Goal: Task Accomplishment & Management: Complete application form

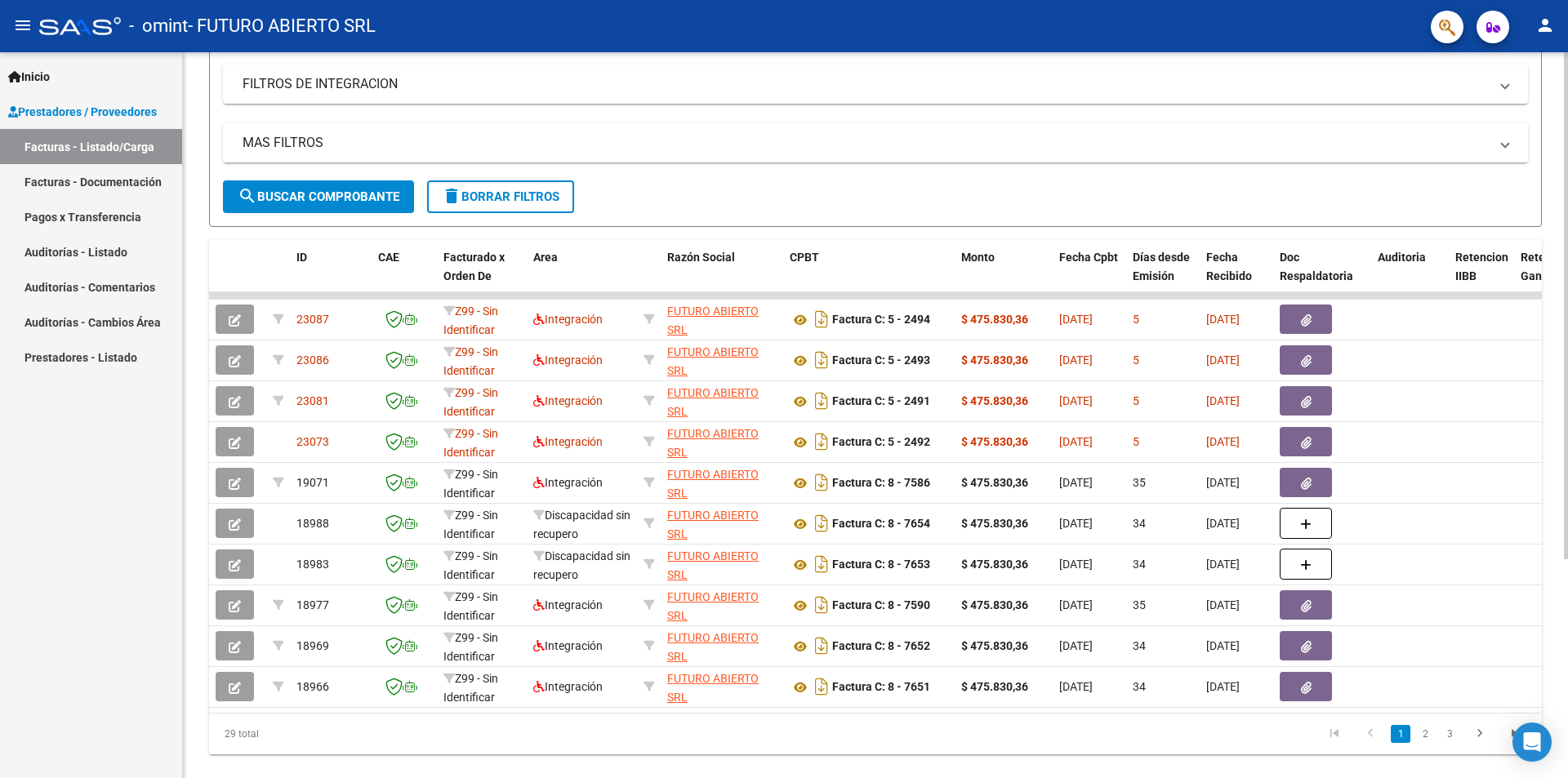
scroll to position [312, 0]
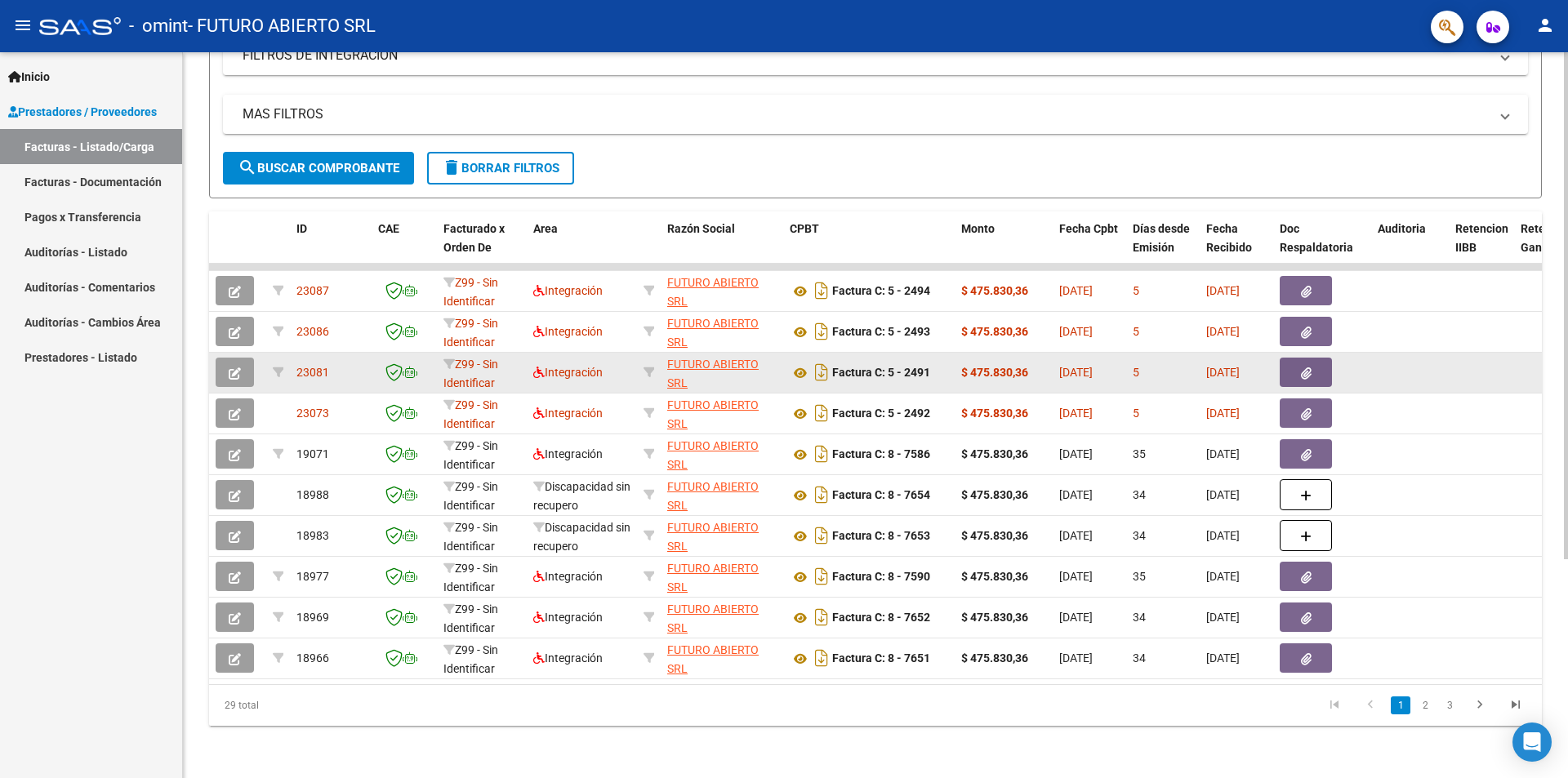
click at [1308, 364] on span "button" at bounding box center [1306, 371] width 11 height 15
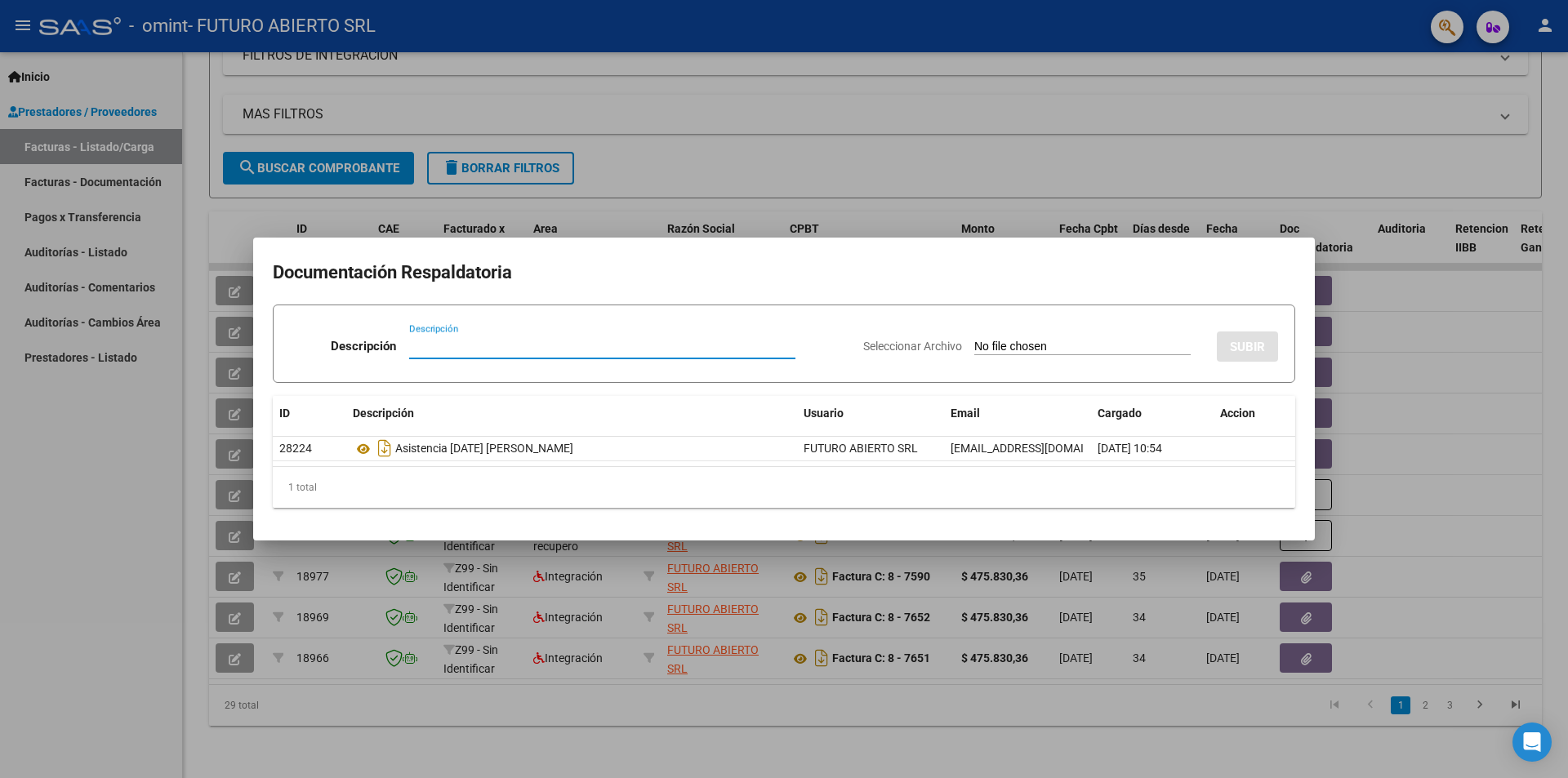
click at [1373, 344] on div at bounding box center [784, 389] width 1568 height 778
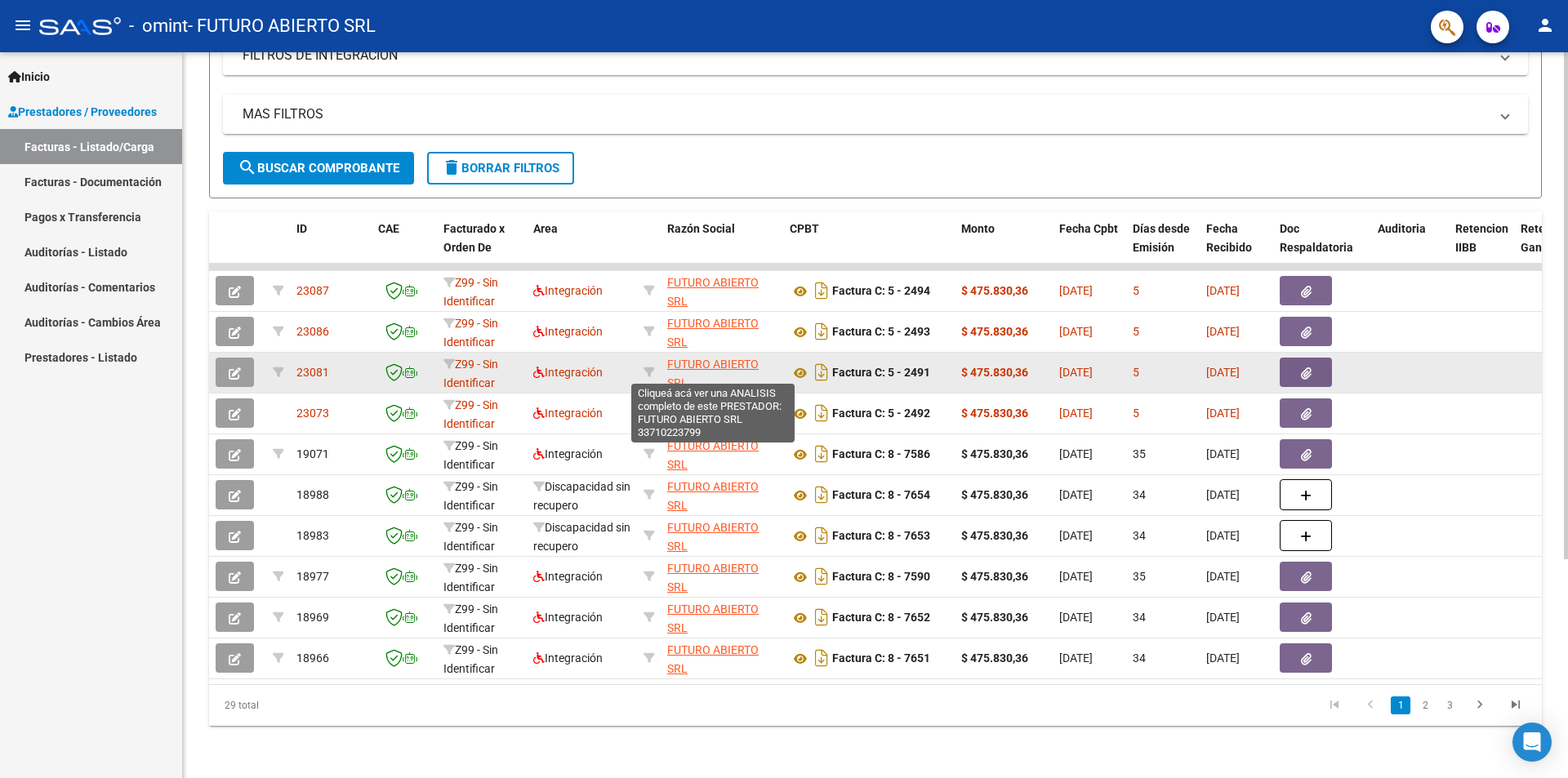
click at [727, 358] on span "FUTURO ABIERTO SRL" at bounding box center [712, 373] width 91 height 31
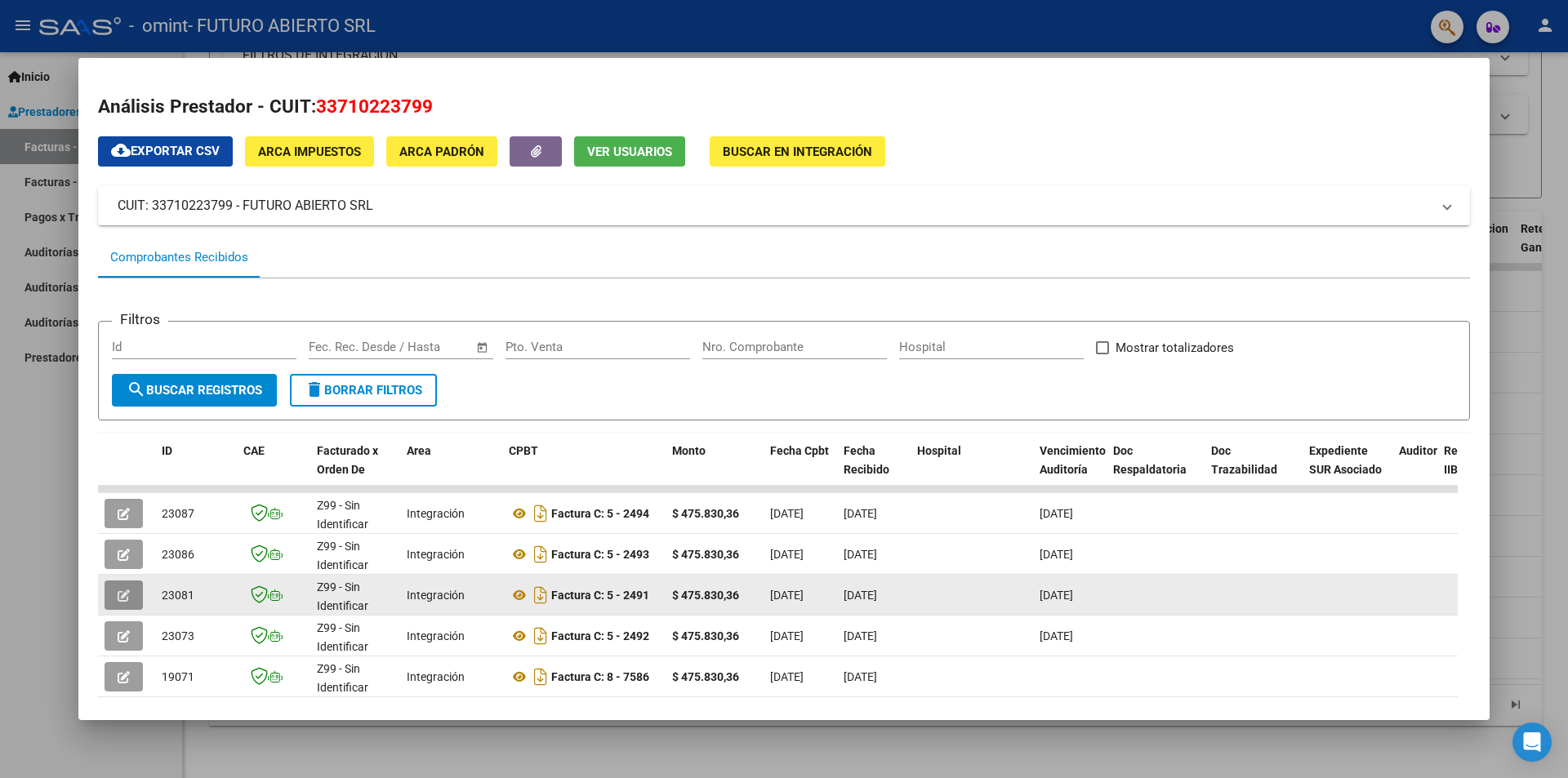
click at [123, 589] on icon "button" at bounding box center [124, 595] width 12 height 12
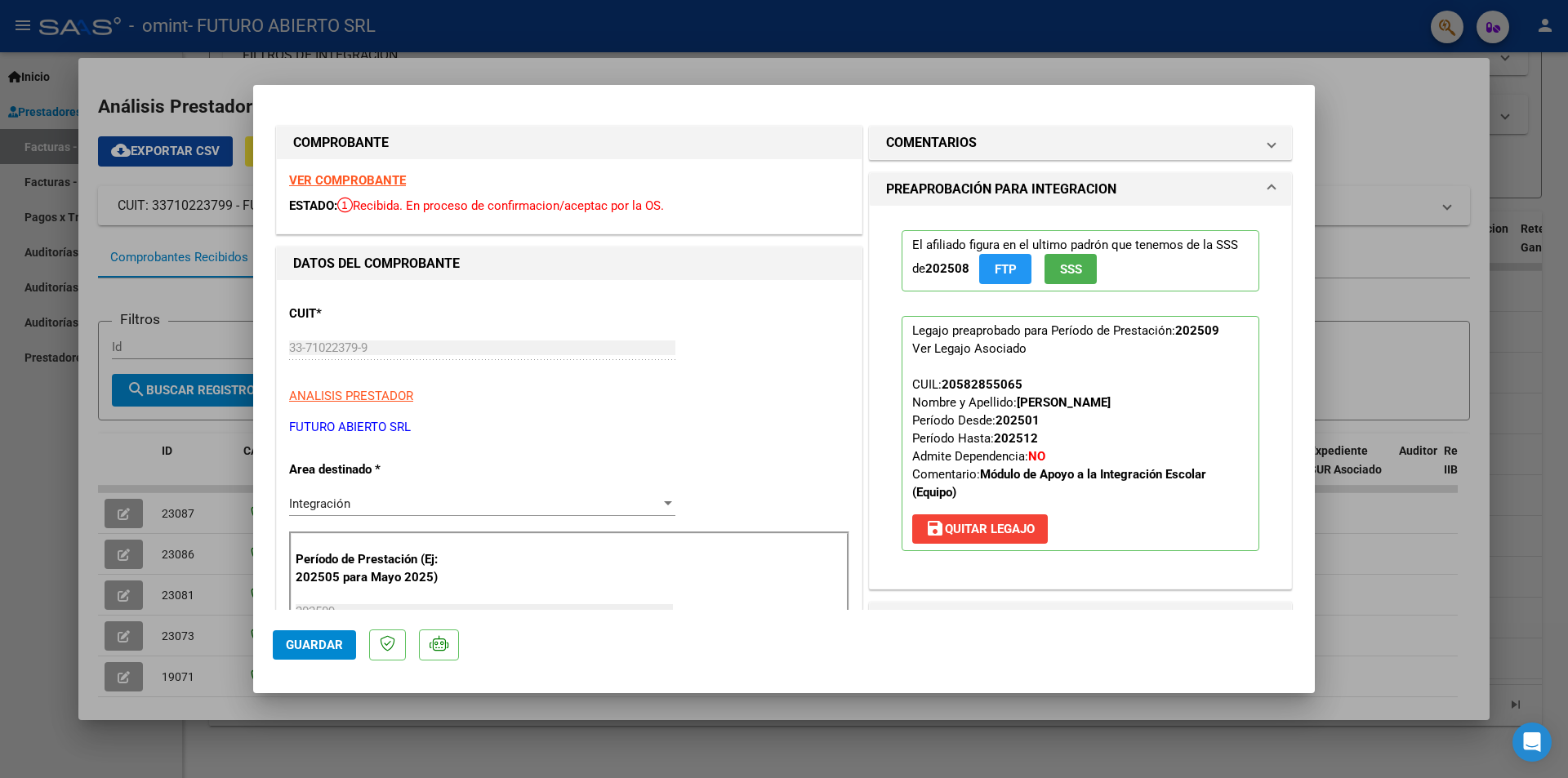
click at [1023, 81] on div at bounding box center [784, 389] width 1568 height 778
type input "$ 0,00"
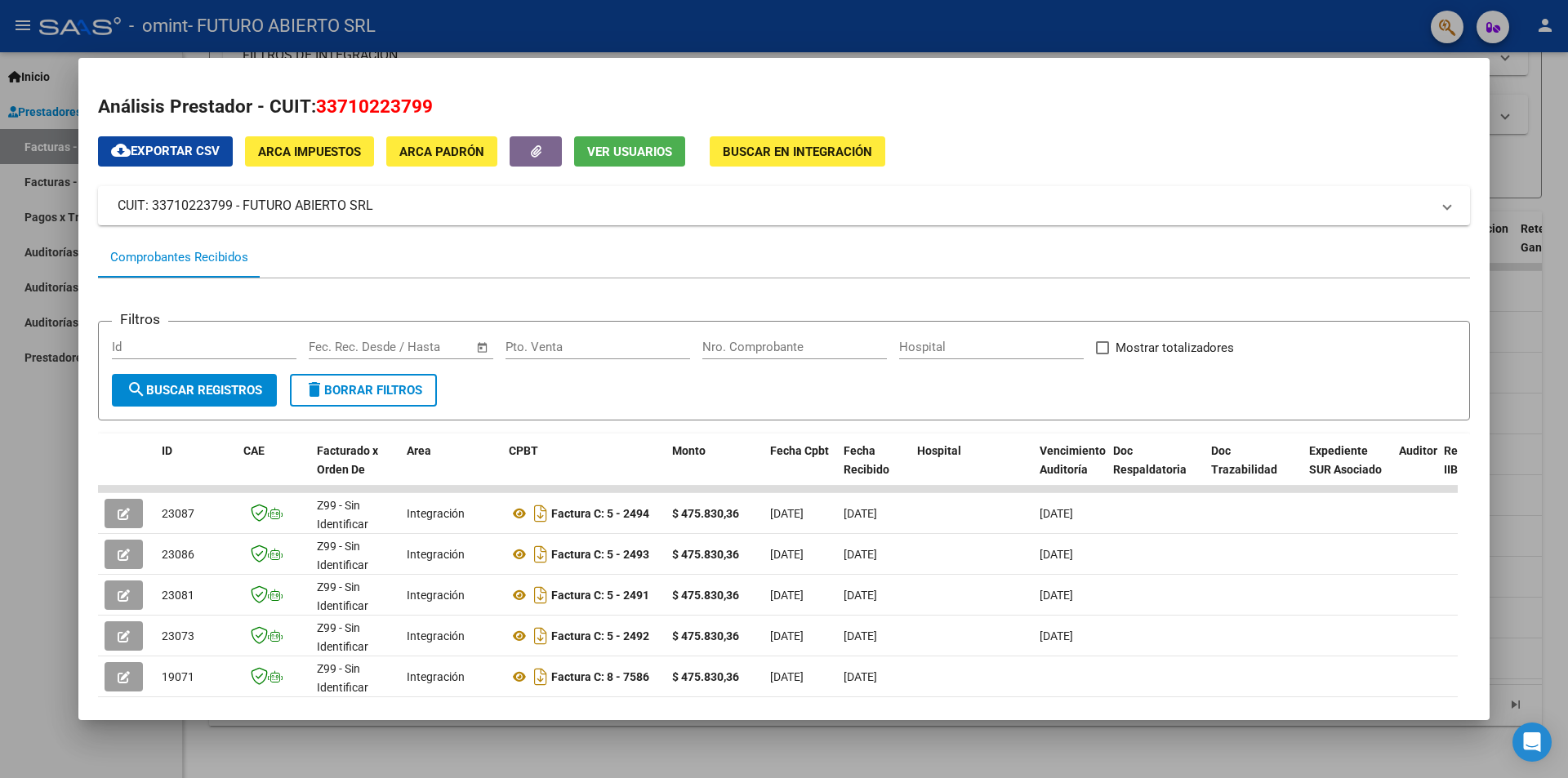
click at [1528, 321] on div at bounding box center [784, 389] width 1568 height 778
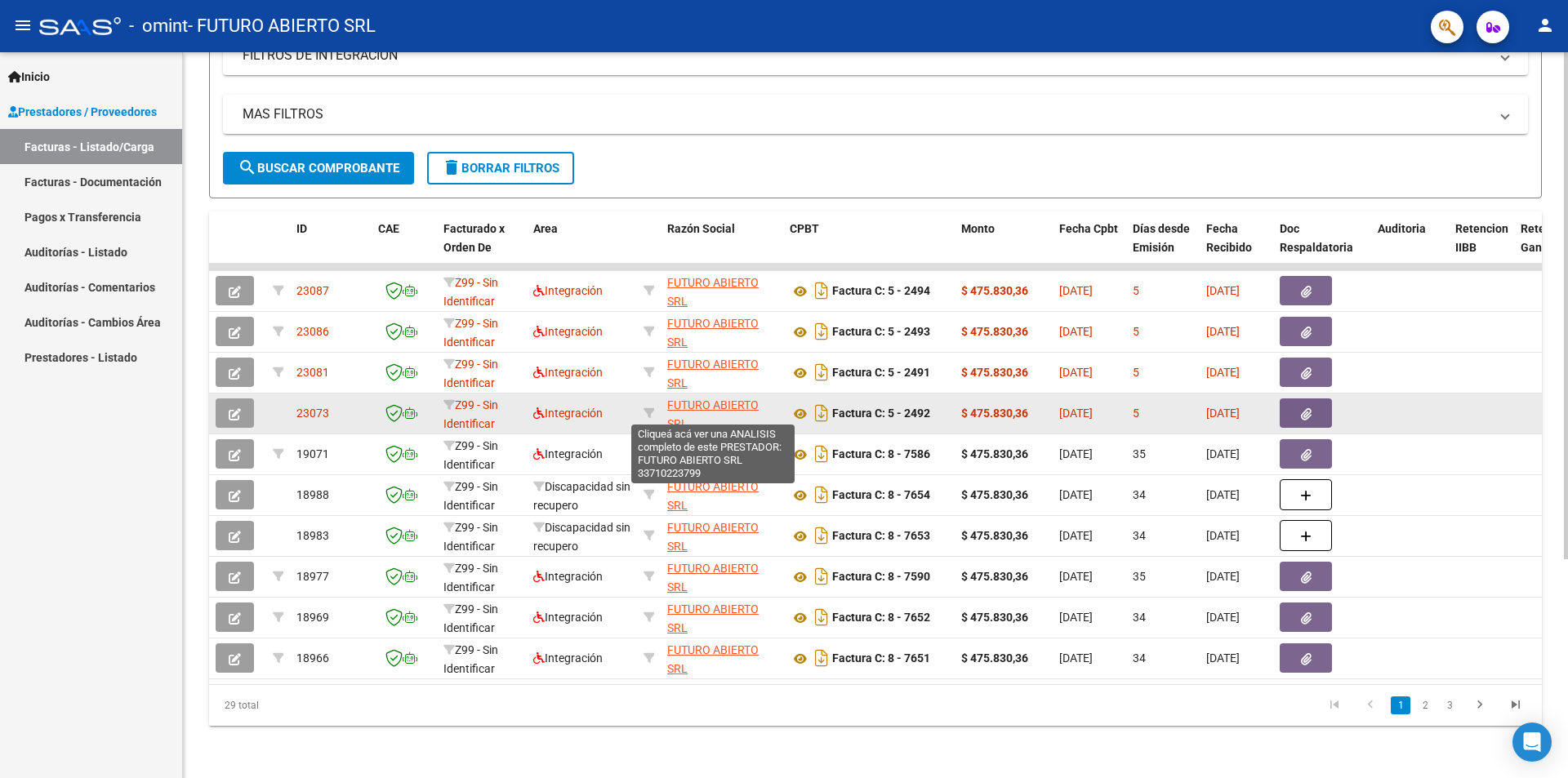
click at [714, 399] on span "FUTURO ABIERTO SRL" at bounding box center [712, 415] width 91 height 31
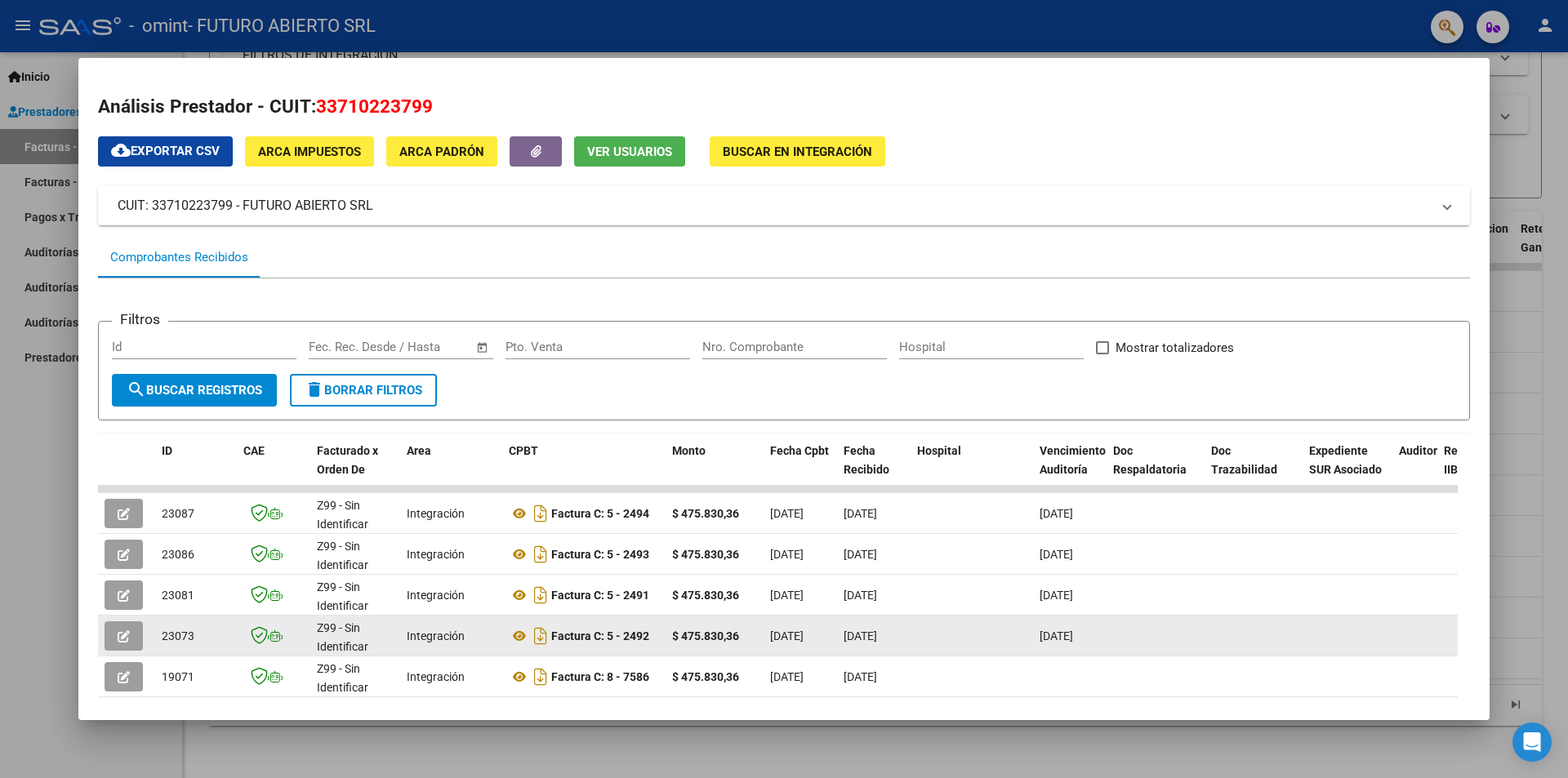
click at [138, 628] on button "button" at bounding box center [123, 636] width 38 height 29
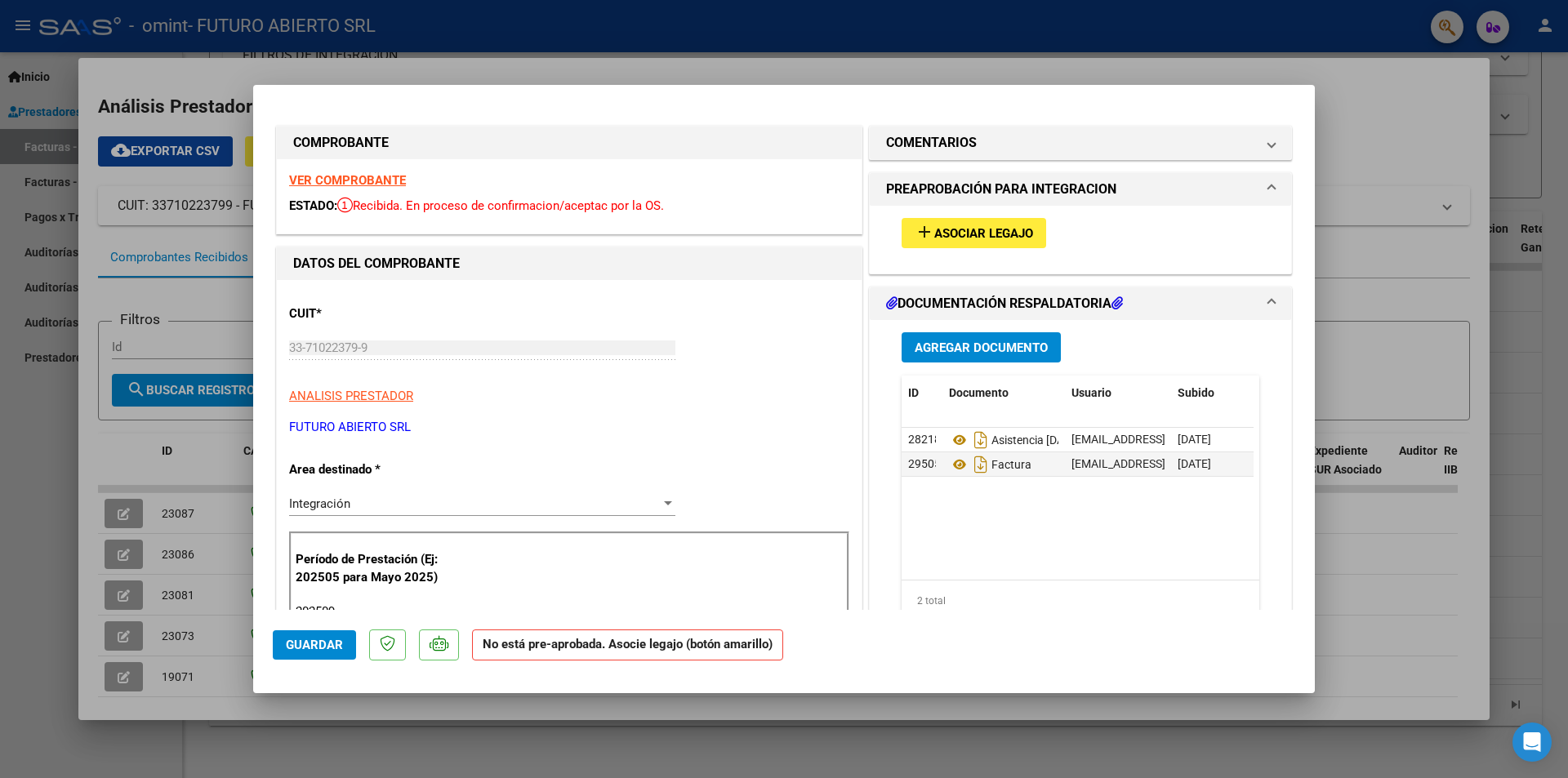
click at [973, 247] on button "add Asociar Legajo" at bounding box center [974, 233] width 144 height 30
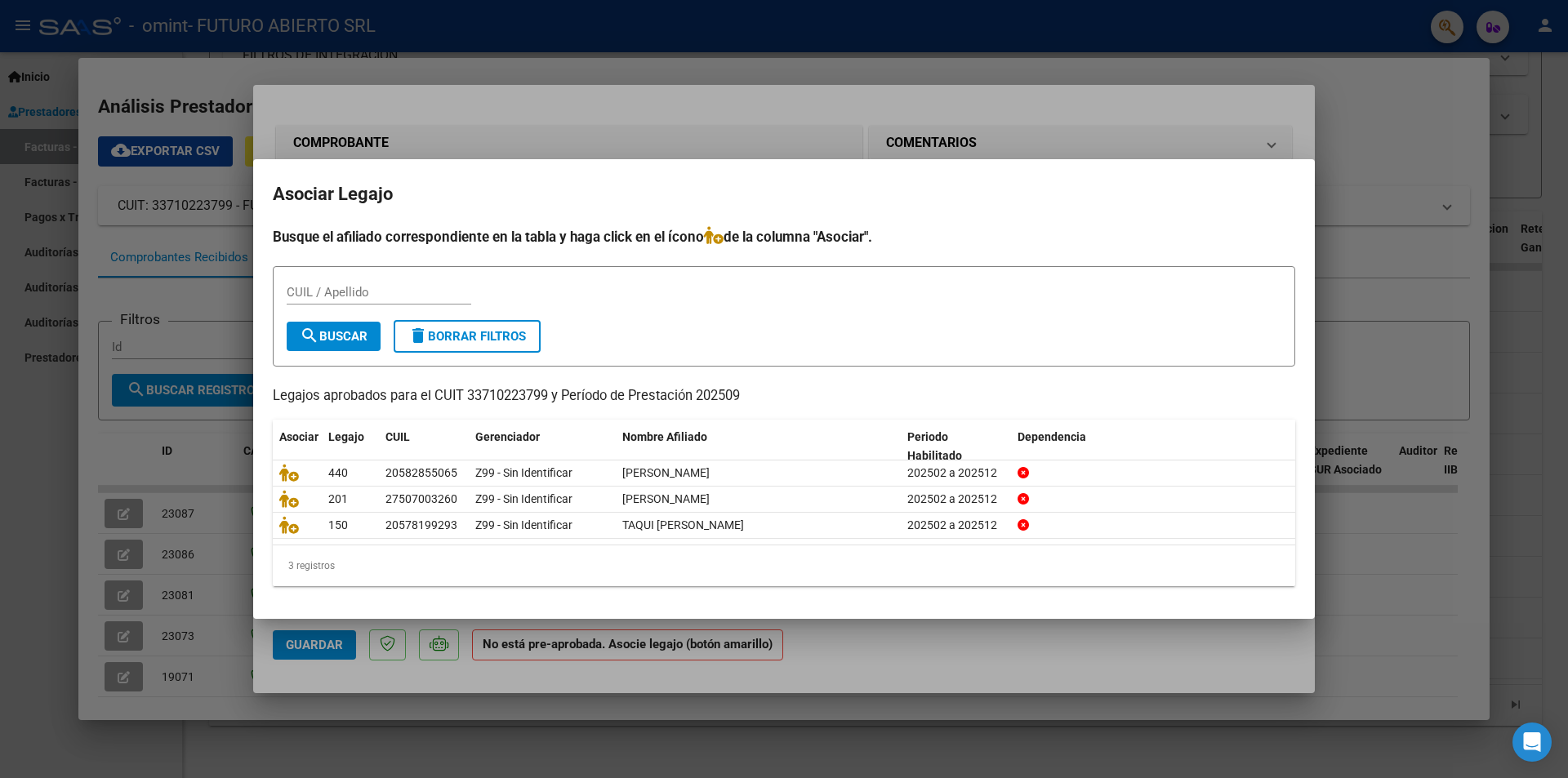
click at [1372, 131] on div at bounding box center [784, 389] width 1568 height 778
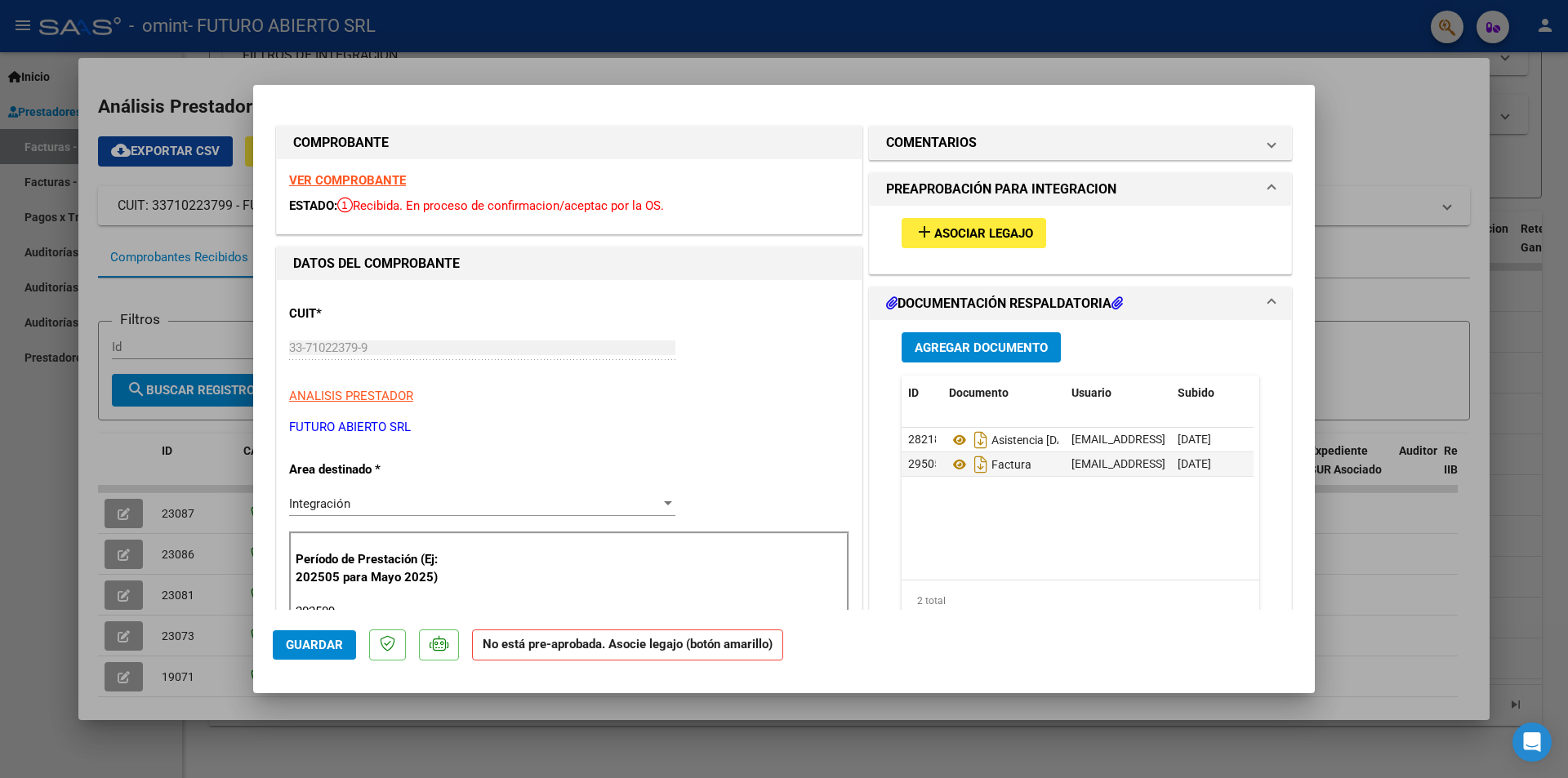
click at [968, 234] on span "Asociar Legajo" at bounding box center [983, 233] width 99 height 15
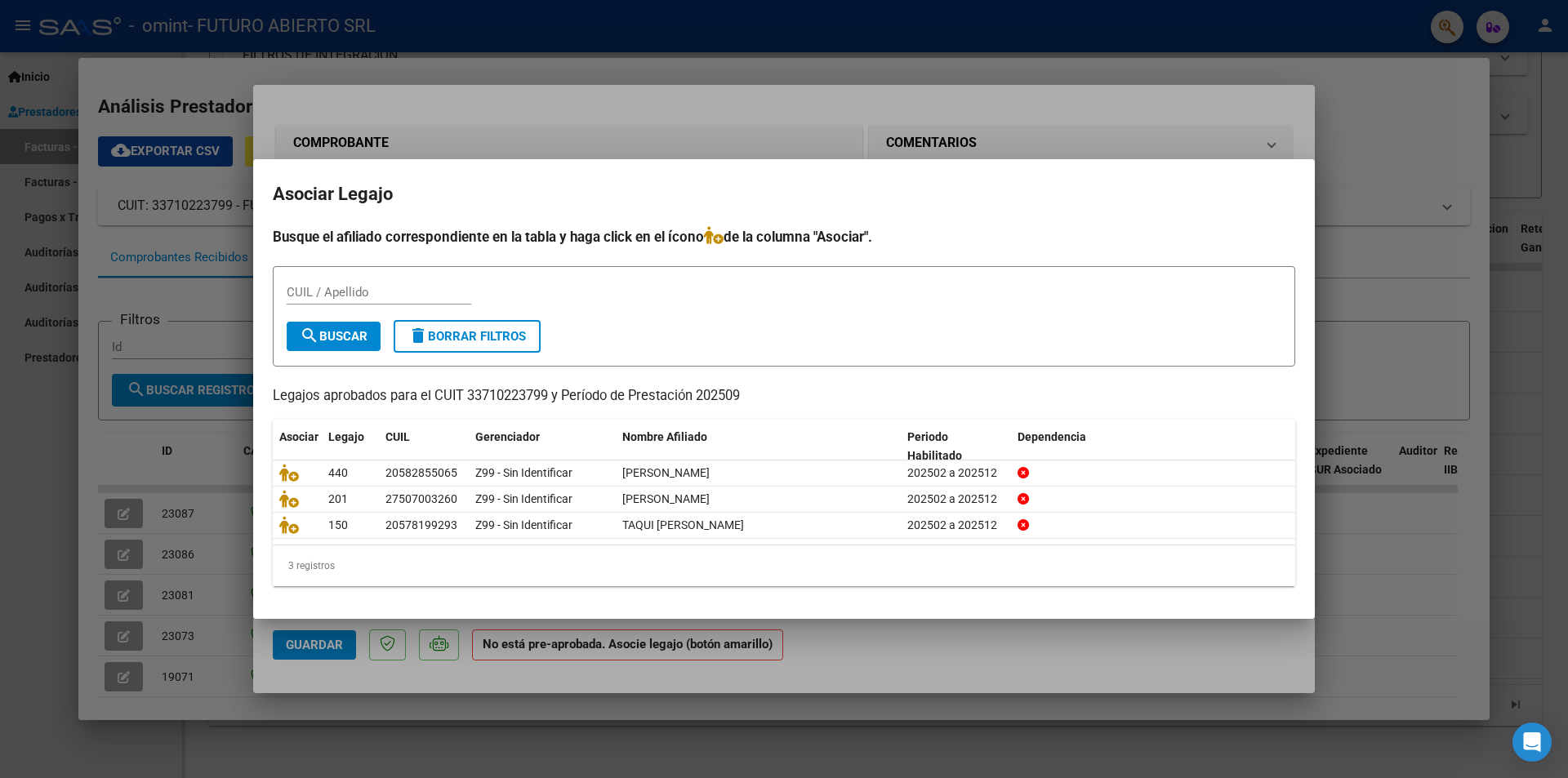
click at [1220, 142] on div at bounding box center [784, 389] width 1568 height 778
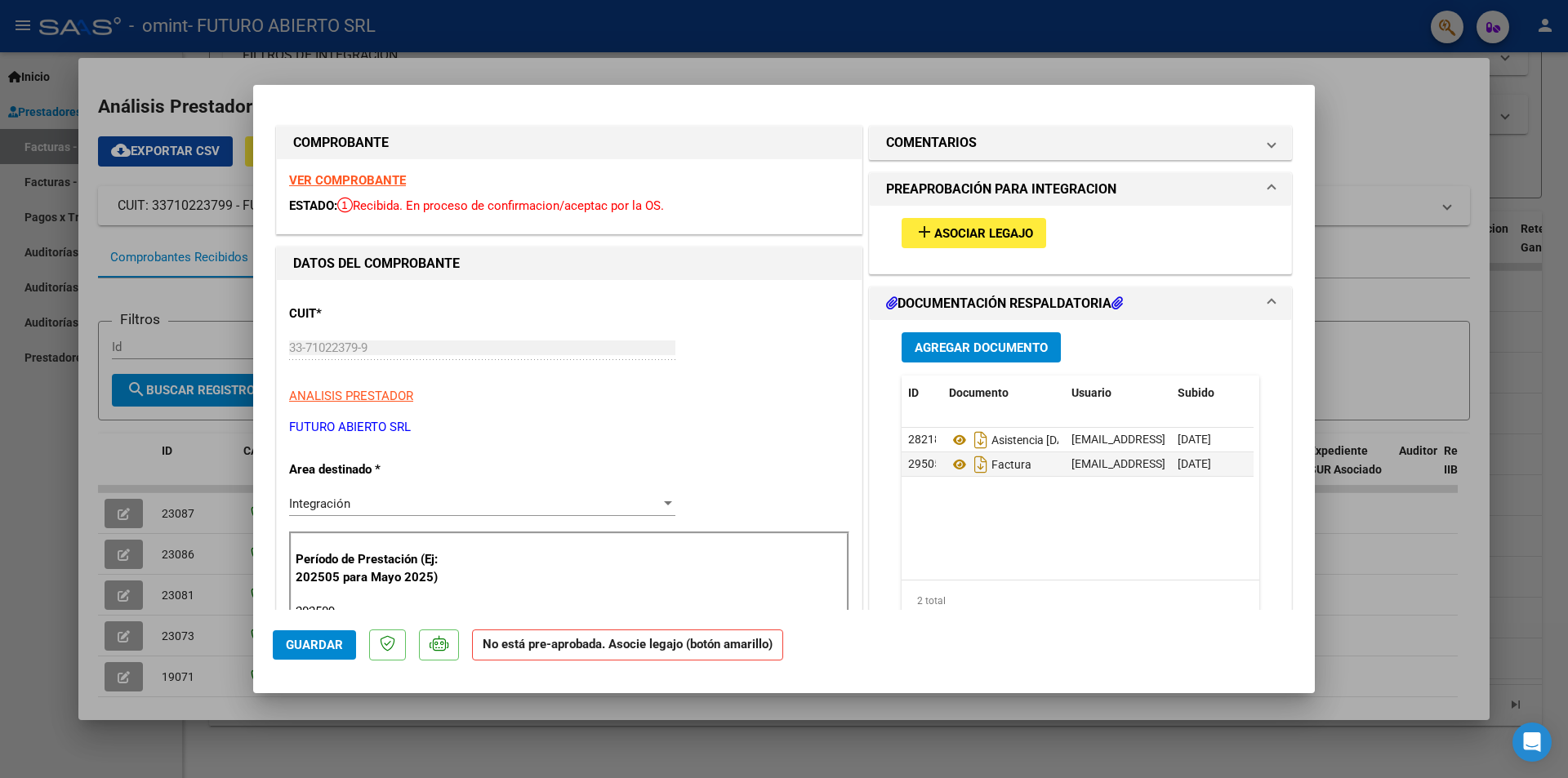
click at [703, 81] on div at bounding box center [784, 389] width 1568 height 778
type input "$ 0,00"
